Goal: Communication & Community: Connect with others

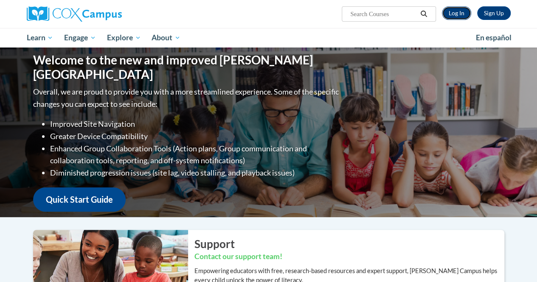
drag, startPoint x: 0, startPoint y: 0, endPoint x: 459, endPoint y: 16, distance: 459.7
click at [459, 15] on link "Log In" at bounding box center [456, 13] width 29 height 14
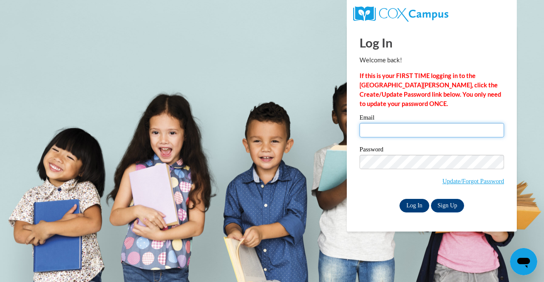
type input "jjones1@atlantaspeechschool.org"
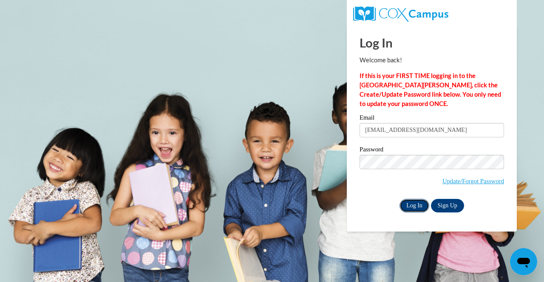
click at [417, 206] on input "Log In" at bounding box center [414, 206] width 30 height 14
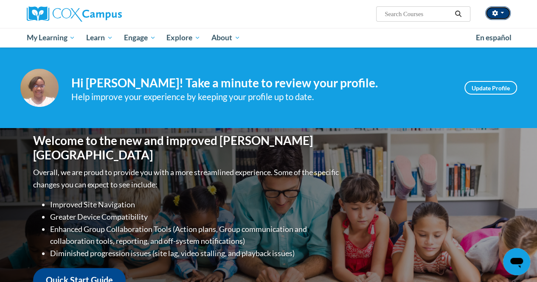
click at [504, 11] on button "button" at bounding box center [497, 13] width 25 height 14
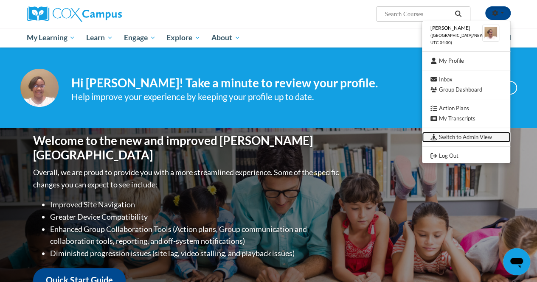
click at [455, 137] on link "Switch to Admin View" at bounding box center [466, 137] width 88 height 11
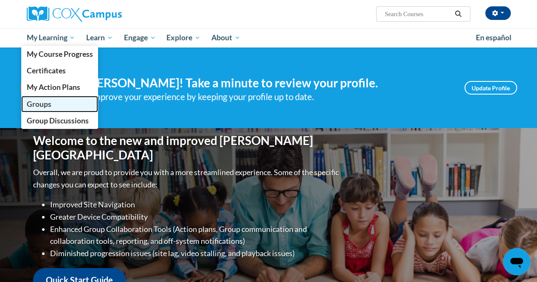
click at [38, 104] on span "Groups" at bounding box center [38, 104] width 25 height 9
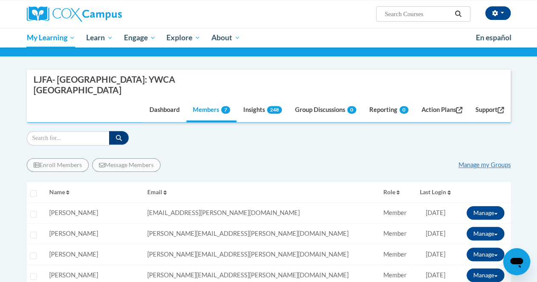
scroll to position [94, 0]
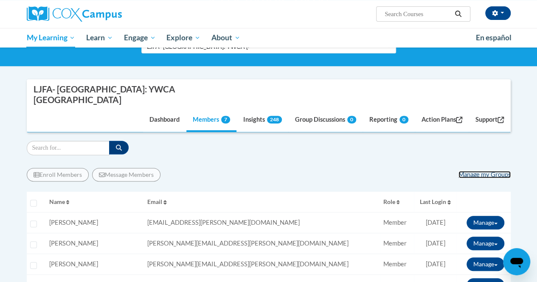
click at [498, 171] on link "Manage my Groups" at bounding box center [485, 174] width 52 height 7
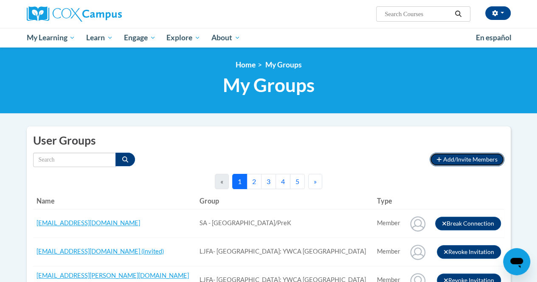
click at [481, 160] on span "Add/Invite Members" at bounding box center [470, 159] width 54 height 7
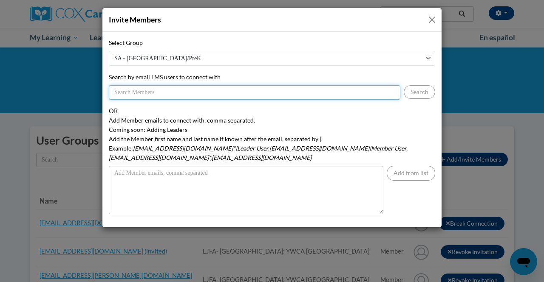
paste input "Hi Ms. Hill/Blackwell, I am sending you a copy of your coaching plan. Please ta…"
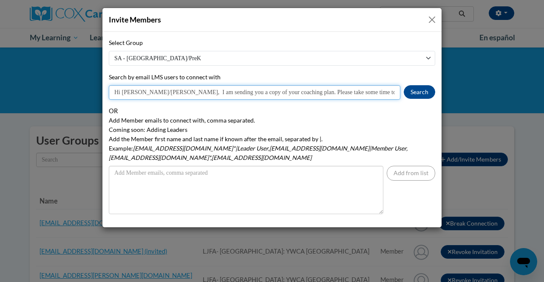
scroll to position [0, 539]
type input "Hi Ms. Hill/Blackwell, I am sending you a copy of your coaching plan. Please ta…"
click at [192, 94] on input "Hi Ms. Hill/Blackwell, I am sending you a copy of your coaching plan. Please ta…" at bounding box center [254, 92] width 291 height 14
click at [192, 91] on input "Hi Ms. Hill/Blackwell, I am sending you a copy of your coaching plan. Please ta…" at bounding box center [254, 92] width 291 height 14
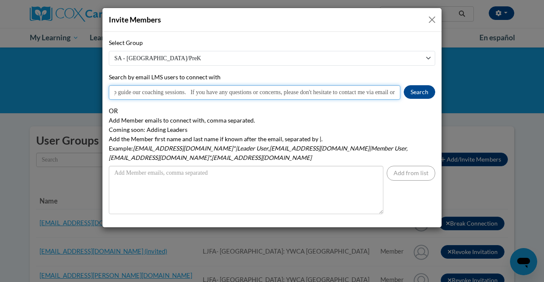
click at [192, 91] on input "Hi Ms. Hill/Blackwell, I am sending you a copy of your coaching plan. Please ta…" at bounding box center [254, 92] width 291 height 14
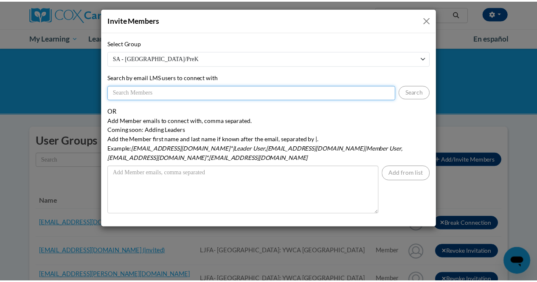
scroll to position [0, 0]
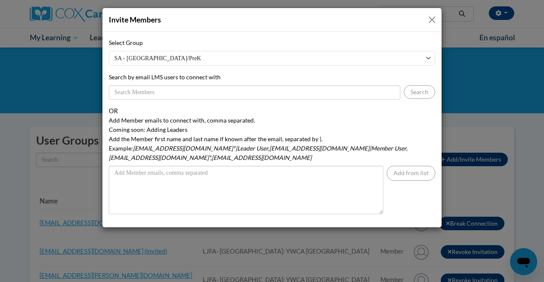
click at [190, 60] on select "SA - East Lake Preschool/PreK GA: LJFA-Atlanta-Kids Time Learning Academy (Hami…" at bounding box center [272, 58] width 326 height 15
select select "12853850-0000-0000-0000-000000000000"
click at [109, 51] on select "SA - East Lake Preschool/PreK GA: LJFA-Atlanta-Kids Time Learning Academy (Hami…" at bounding box center [272, 58] width 326 height 15
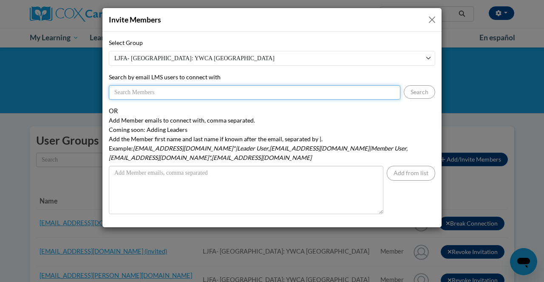
click at [135, 93] on input "Search by email LMS users to connect with" at bounding box center [254, 92] width 291 height 14
paste input ""raechelle34@yahoo.com" <raechelle34@yahoo.com>"
type input "raechelle34@yahoo.com"
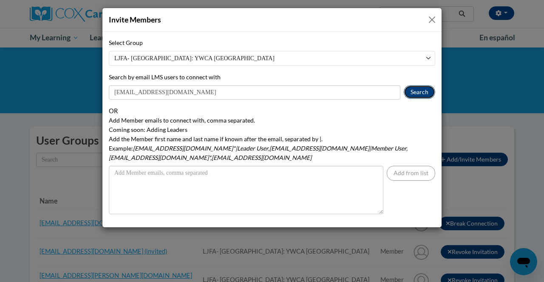
click at [423, 93] on button "Search" at bounding box center [418, 92] width 31 height 14
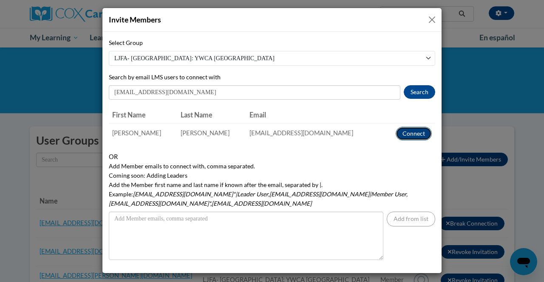
click at [409, 135] on button "Connect" at bounding box center [413, 134] width 36 height 14
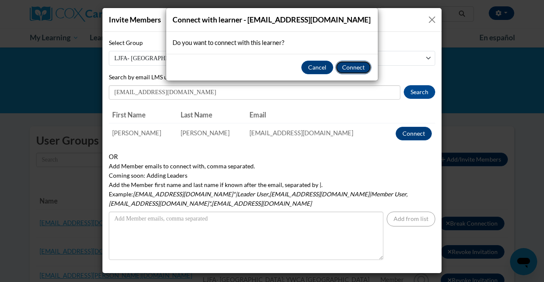
click at [360, 69] on button "Connect" at bounding box center [353, 68] width 36 height 14
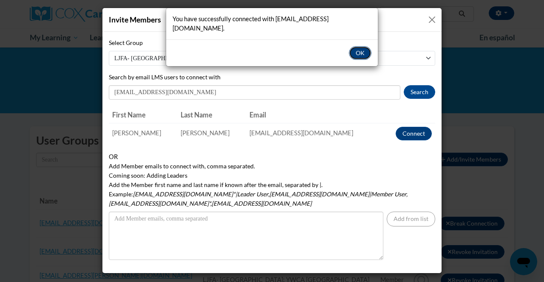
click at [364, 46] on button "OK" at bounding box center [360, 53] width 23 height 14
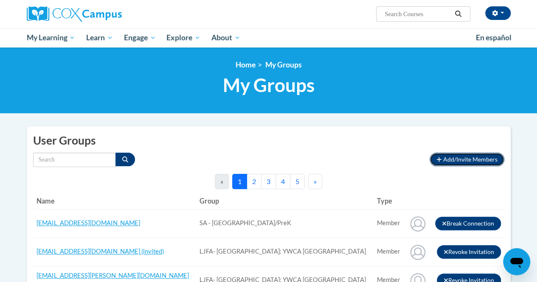
click at [468, 158] on span "Add/Invite Members" at bounding box center [470, 159] width 54 height 7
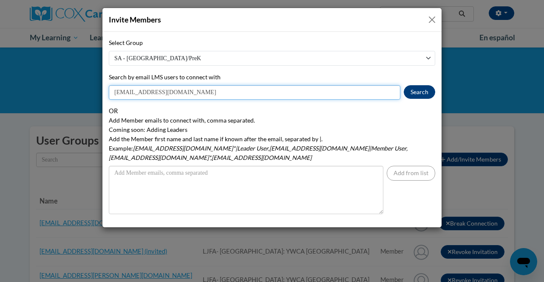
type input "valencia.brown@ywcaatlanta.org"
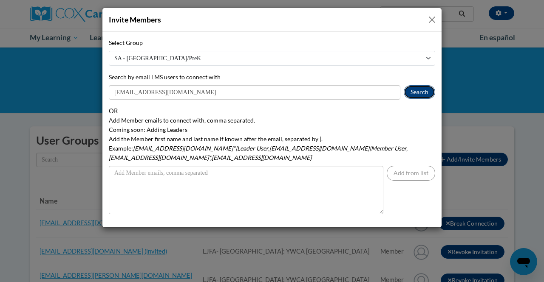
click at [417, 95] on button "Search" at bounding box center [418, 92] width 31 height 14
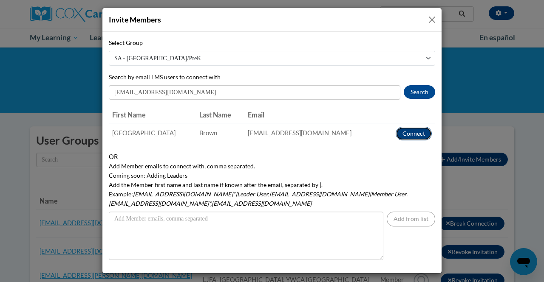
click at [411, 135] on button "Connect" at bounding box center [413, 134] width 36 height 14
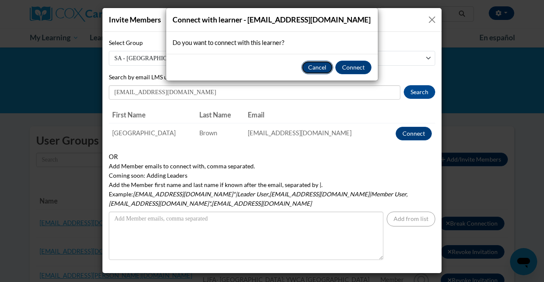
click at [319, 65] on button "Cancel" at bounding box center [317, 68] width 32 height 14
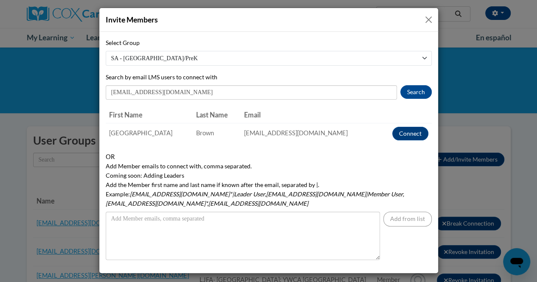
click at [281, 61] on select "SA - [GEOGRAPHIC_DATA]/PreK [GEOGRAPHIC_DATA]: LJFA-[GEOGRAPHIC_DATA]-Kids Time…" at bounding box center [269, 58] width 326 height 15
select select "12853850-0000-0000-0000-000000000000"
click at [106, 51] on select "SA - [GEOGRAPHIC_DATA]/PreK [GEOGRAPHIC_DATA]: LJFA-[GEOGRAPHIC_DATA]-Kids Time…" at bounding box center [269, 58] width 326 height 15
click at [321, 113] on th "Email" at bounding box center [310, 115] width 138 height 17
click at [406, 133] on button "Connect" at bounding box center [410, 134] width 36 height 14
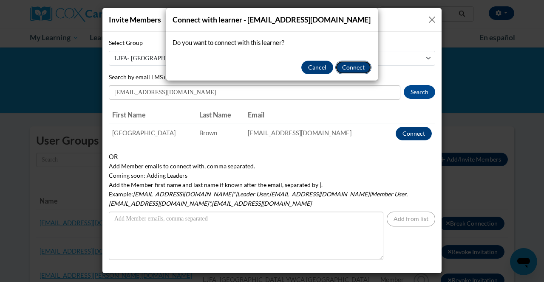
click at [351, 69] on button "Connect" at bounding box center [353, 68] width 36 height 14
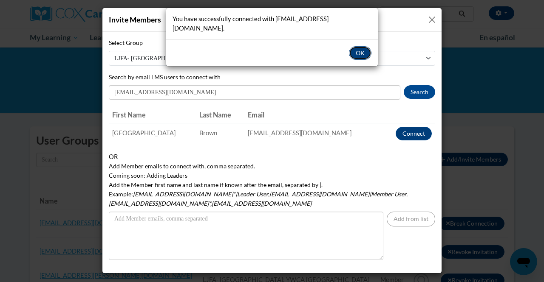
click at [358, 46] on button "OK" at bounding box center [360, 53] width 23 height 14
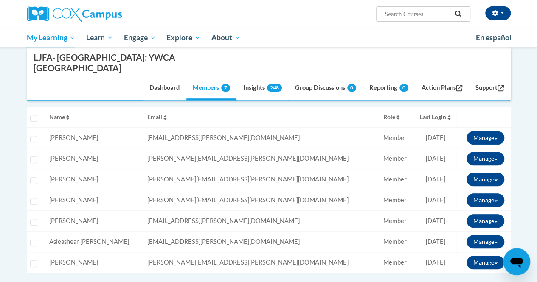
scroll to position [51, 0]
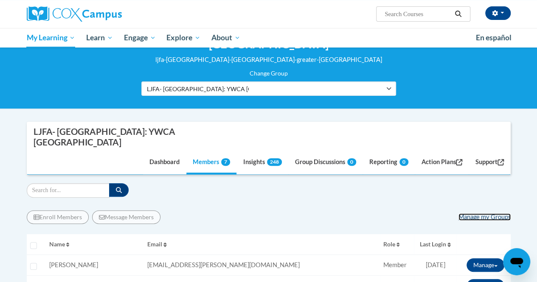
click at [488, 214] on link "Manage my Groups" at bounding box center [485, 217] width 52 height 7
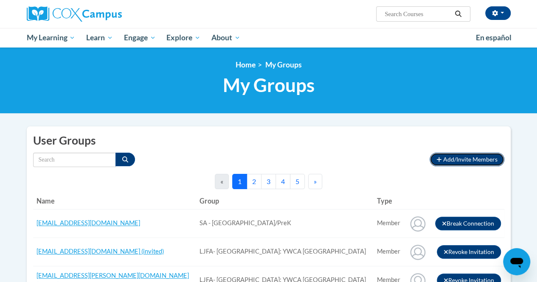
click at [463, 161] on span "Add/Invite Members" at bounding box center [470, 159] width 54 height 7
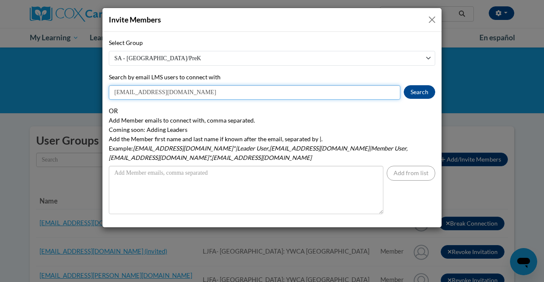
type input "tomeki.hill@ywcaatlanta.org"
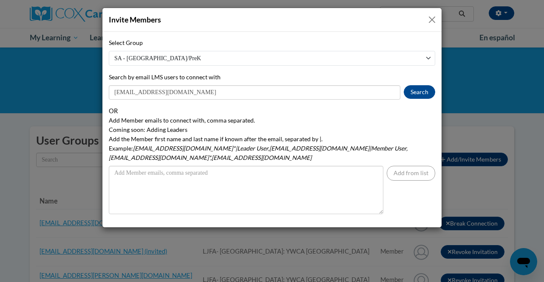
click at [216, 60] on select "SA - [GEOGRAPHIC_DATA]/PreK [GEOGRAPHIC_DATA]: LJFA-[GEOGRAPHIC_DATA]-Kids Time…" at bounding box center [272, 58] width 326 height 15
select select "12853850-0000-0000-0000-000000000000"
click at [109, 51] on select "SA - [GEOGRAPHIC_DATA]/PreK [GEOGRAPHIC_DATA]: LJFA-[GEOGRAPHIC_DATA]-Kids Time…" at bounding box center [272, 58] width 326 height 15
click at [416, 92] on button "Search" at bounding box center [418, 92] width 31 height 14
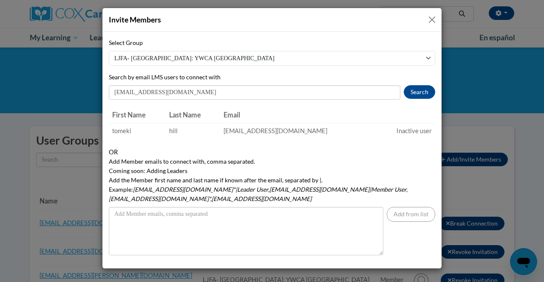
click at [430, 21] on button "Close" at bounding box center [431, 19] width 11 height 11
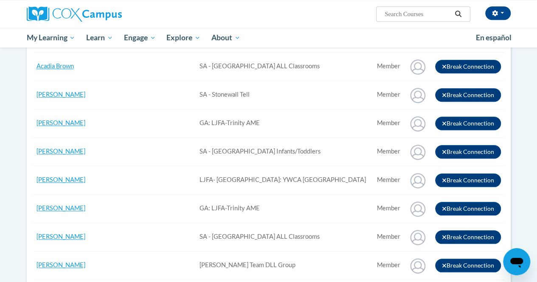
scroll to position [121, 0]
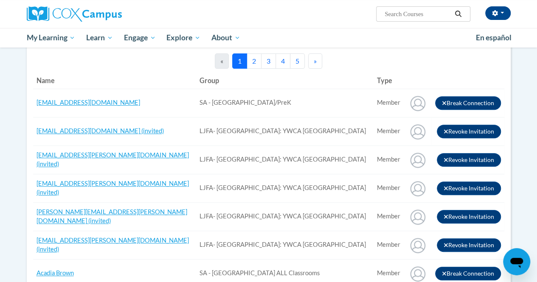
drag, startPoint x: 68, startPoint y: 129, endPoint x: 42, endPoint y: 139, distance: 27.7
click at [42, 139] on td "[EMAIL_ADDRESS][DOMAIN_NAME] (invited)" at bounding box center [114, 131] width 163 height 28
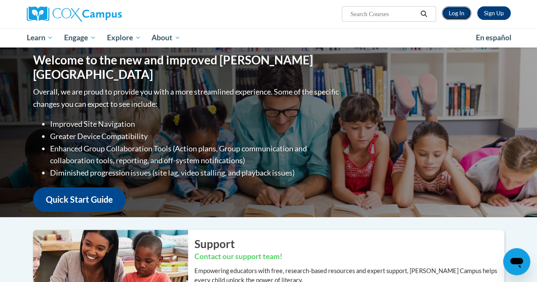
click at [464, 17] on link "Log In" at bounding box center [456, 13] width 29 height 14
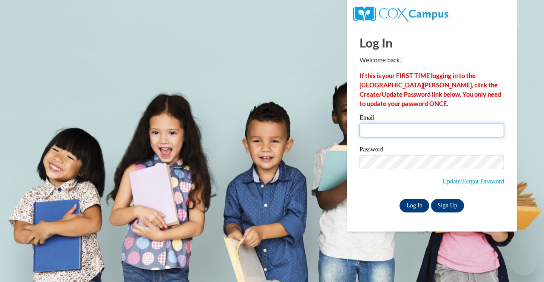
type input "[EMAIL_ADDRESS][DOMAIN_NAME]"
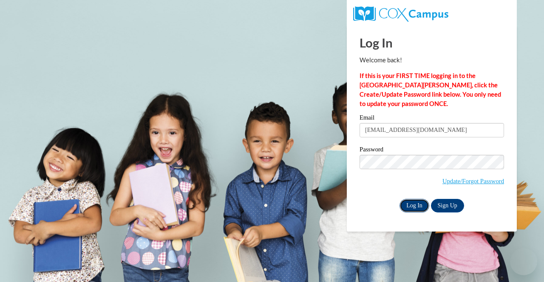
click at [411, 209] on input "Log In" at bounding box center [414, 206] width 30 height 14
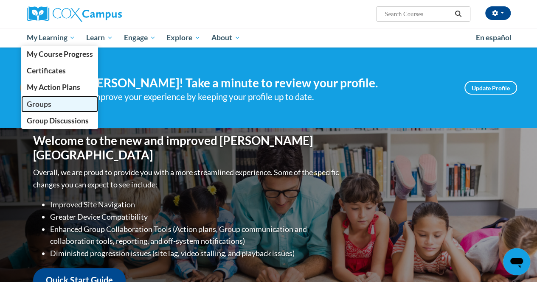
click at [33, 105] on span "Groups" at bounding box center [38, 104] width 25 height 9
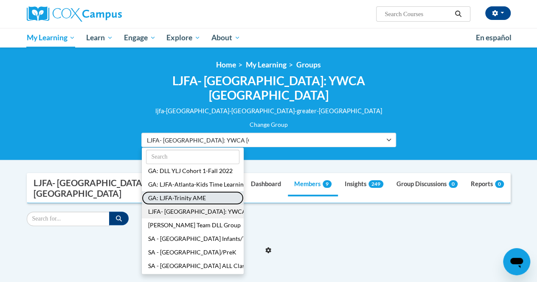
click at [217, 192] on button "GA: LJFA-Trinity AME" at bounding box center [193, 199] width 102 height 14
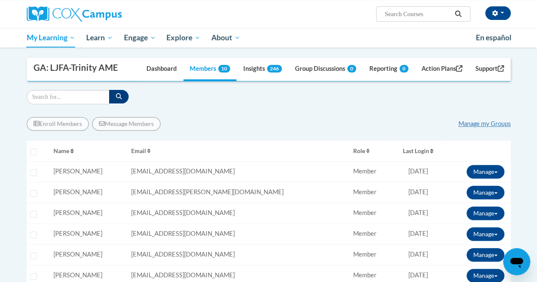
scroll to position [67, 0]
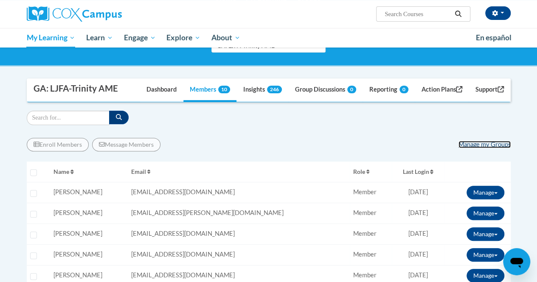
click at [486, 143] on link "Manage my Groups" at bounding box center [485, 144] width 52 height 7
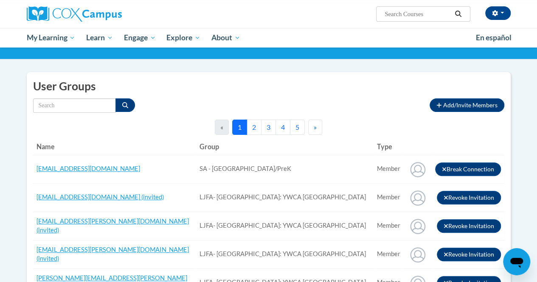
scroll to position [51, 0]
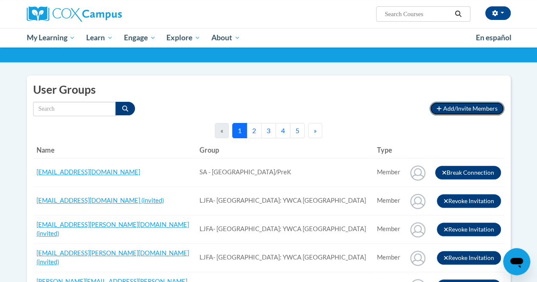
click at [485, 107] on span "Add/Invite Members" at bounding box center [470, 108] width 54 height 7
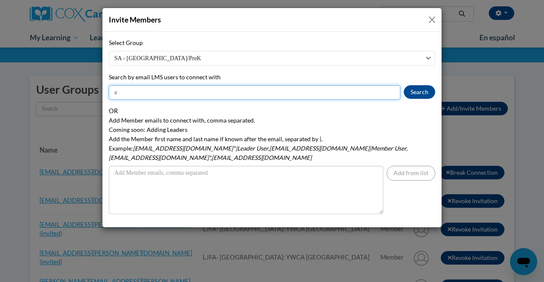
type input "[EMAIL_ADDRESS][DOMAIN_NAME]"
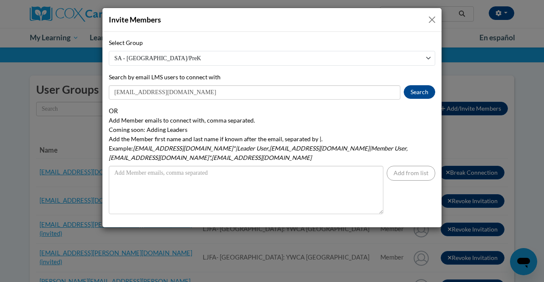
click at [307, 60] on select "SA - [GEOGRAPHIC_DATA]/PreK [GEOGRAPHIC_DATA]: LJFA-[GEOGRAPHIC_DATA]-Kids Time…" at bounding box center [272, 58] width 326 height 15
select select "0d9f4241-a4d3-41a2-97c8-dd19d38e7e3e"
click at [109, 51] on select "SA - [GEOGRAPHIC_DATA]/PreK [GEOGRAPHIC_DATA]: LJFA-[GEOGRAPHIC_DATA]-Kids Time…" at bounding box center [272, 58] width 326 height 15
click at [415, 93] on button "Search" at bounding box center [418, 92] width 31 height 14
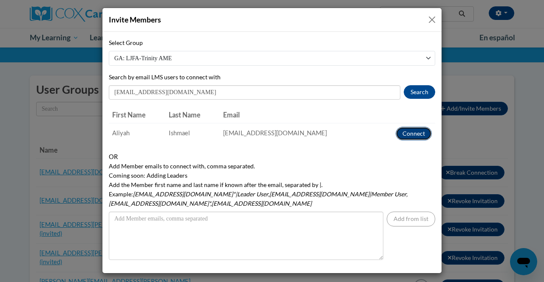
click at [414, 135] on button "Connect" at bounding box center [413, 134] width 36 height 14
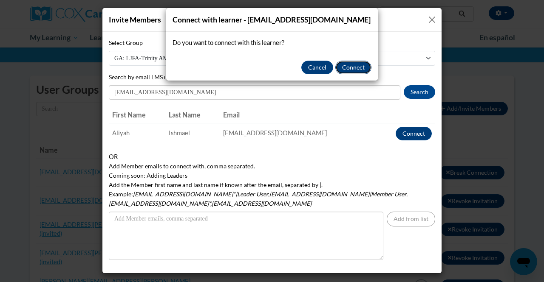
click at [365, 68] on button "Connect" at bounding box center [353, 68] width 36 height 14
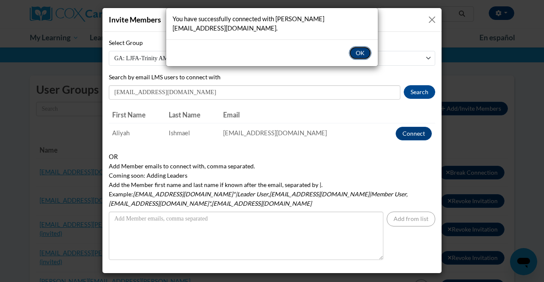
click at [362, 46] on button "OK" at bounding box center [360, 53] width 23 height 14
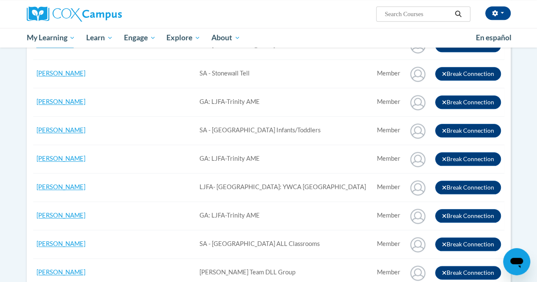
scroll to position [363, 0]
